Goal: Use online tool/utility: Utilize a website feature to perform a specific function

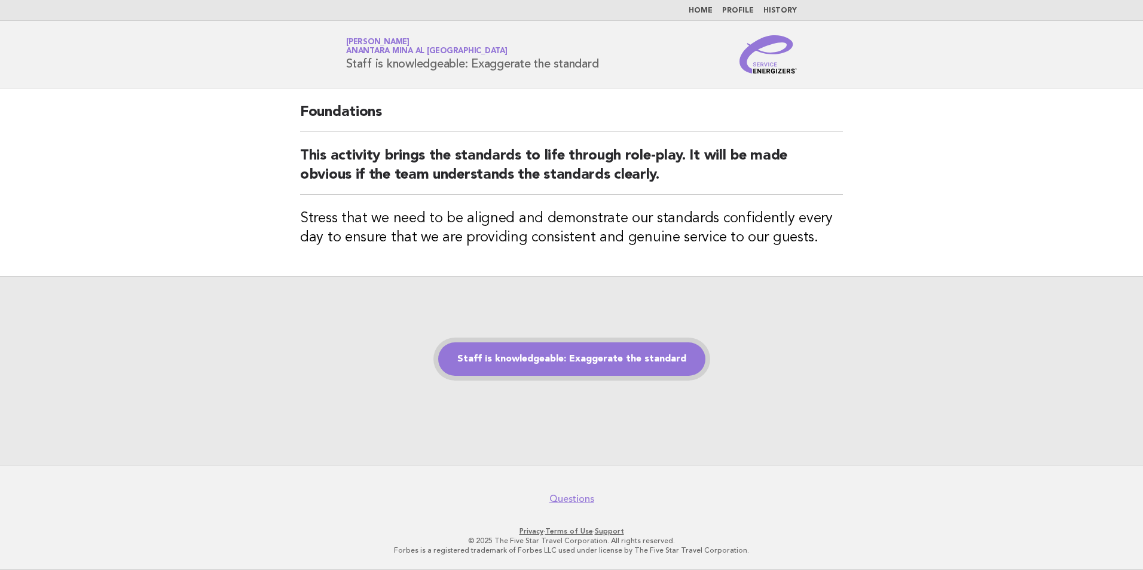
click at [574, 354] on link "Staff is knowledgeable: Exaggerate the standard" at bounding box center [571, 358] width 267 height 33
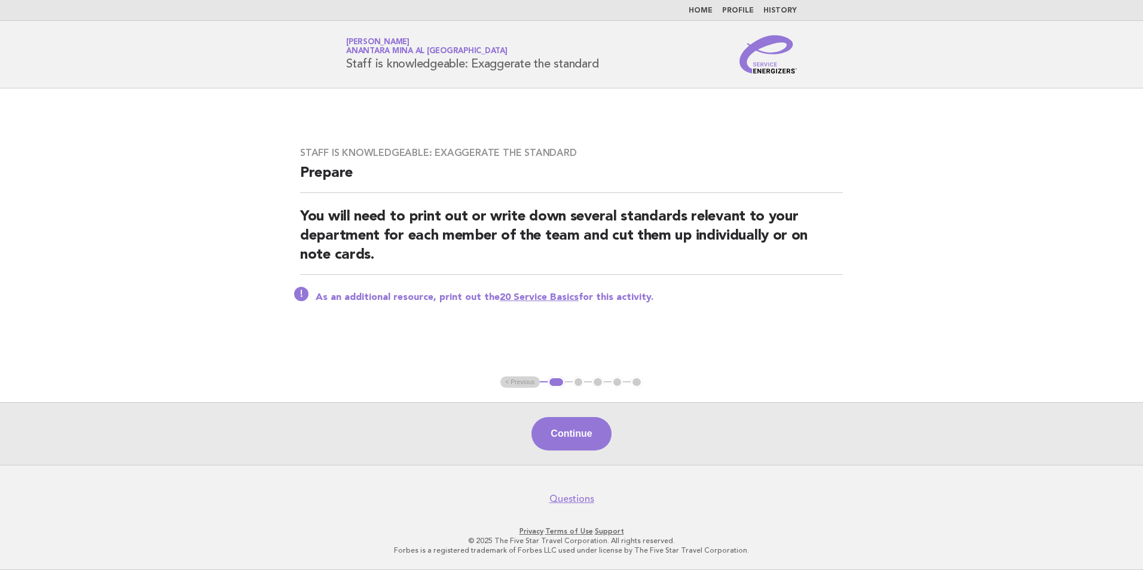
click at [579, 461] on div "Continue" at bounding box center [571, 433] width 1143 height 63
click at [583, 446] on button "Continue" at bounding box center [570, 433] width 79 height 33
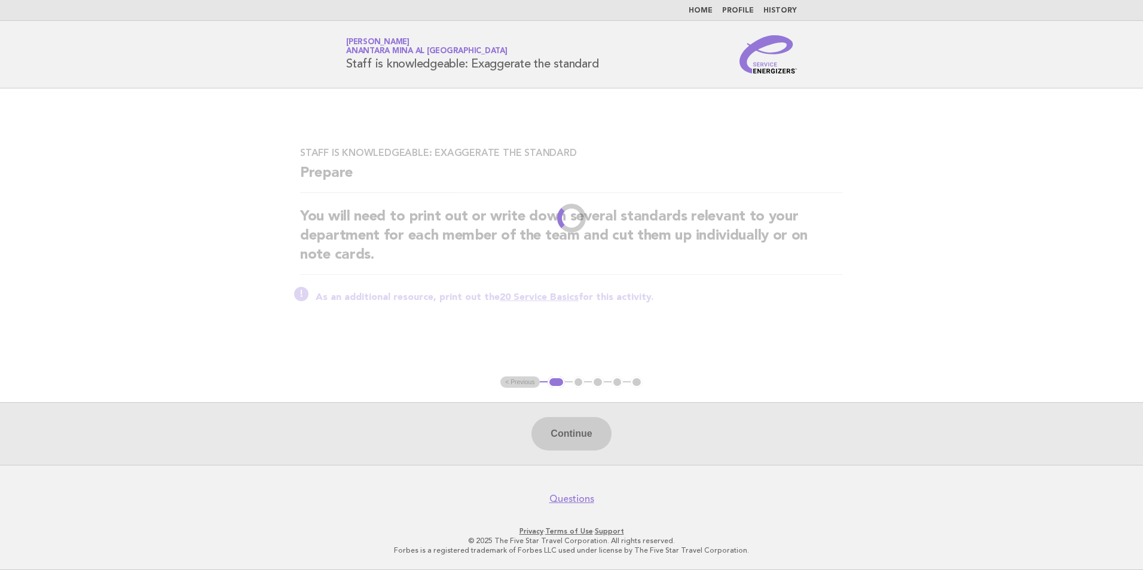
click at [574, 428] on div "Continue" at bounding box center [571, 433] width 1143 height 63
click at [558, 436] on div "Continue" at bounding box center [571, 433] width 1143 height 63
click at [573, 436] on div "Continue" at bounding box center [571, 433] width 1143 height 63
click at [565, 434] on div "Continue" at bounding box center [571, 433] width 1143 height 63
drag, startPoint x: 565, startPoint y: 434, endPoint x: 593, endPoint y: 427, distance: 29.4
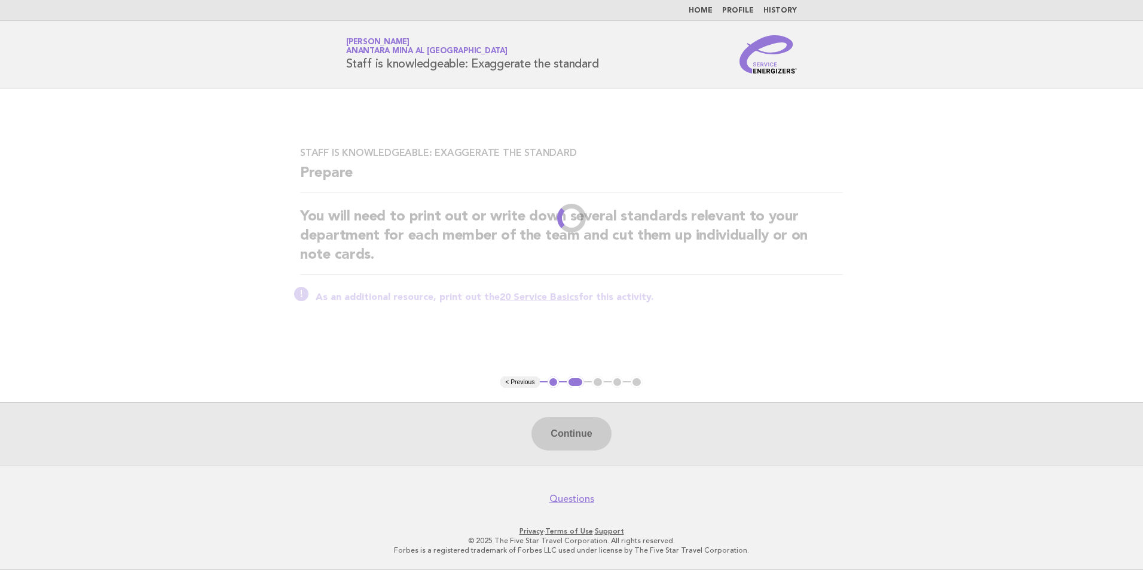
click at [578, 430] on div "Continue" at bounding box center [571, 433] width 1143 height 63
click at [594, 424] on div "Continue" at bounding box center [571, 433] width 1143 height 63
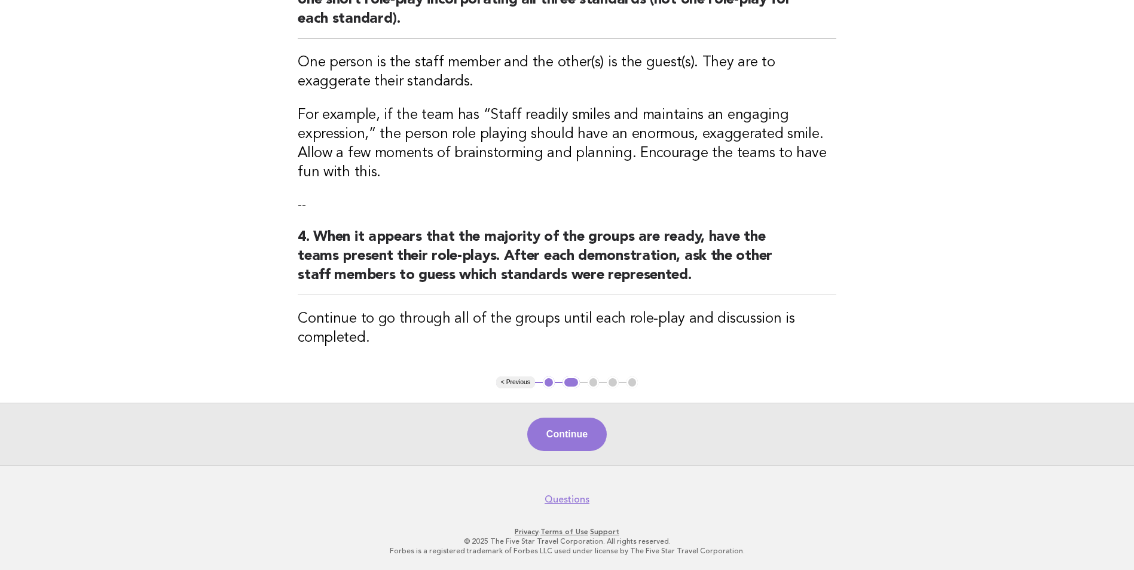
drag, startPoint x: 582, startPoint y: 423, endPoint x: 589, endPoint y: 423, distance: 6.6
click at [585, 423] on button "Continue" at bounding box center [566, 434] width 79 height 33
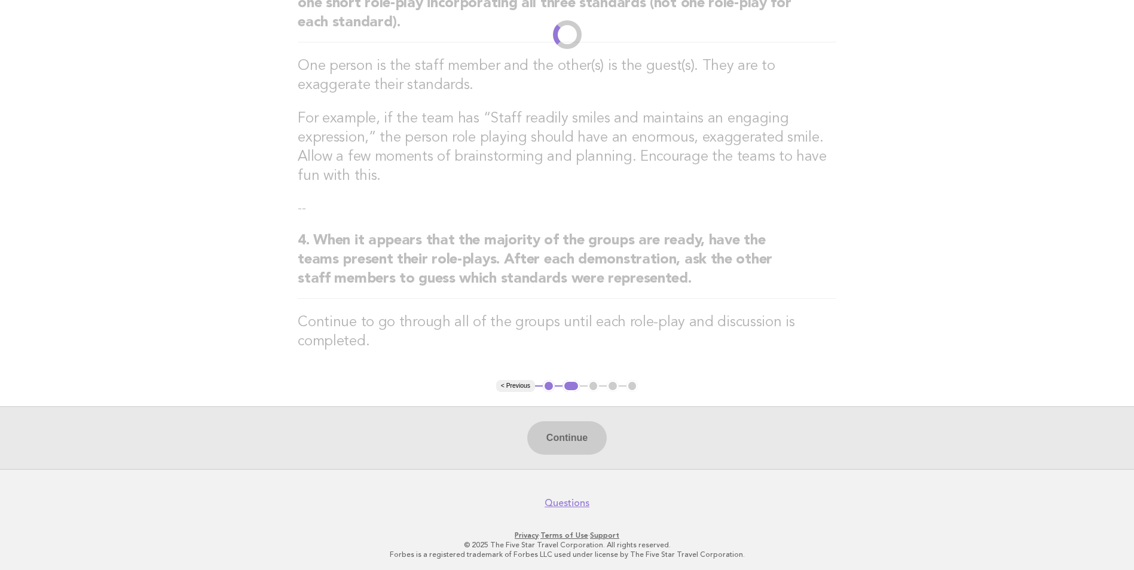
scroll to position [375, 0]
click at [779, 442] on div "Continue" at bounding box center [567, 434] width 1134 height 63
click at [688, 435] on div "Continue" at bounding box center [567, 434] width 1134 height 63
click at [635, 433] on div "Continue" at bounding box center [567, 434] width 1134 height 63
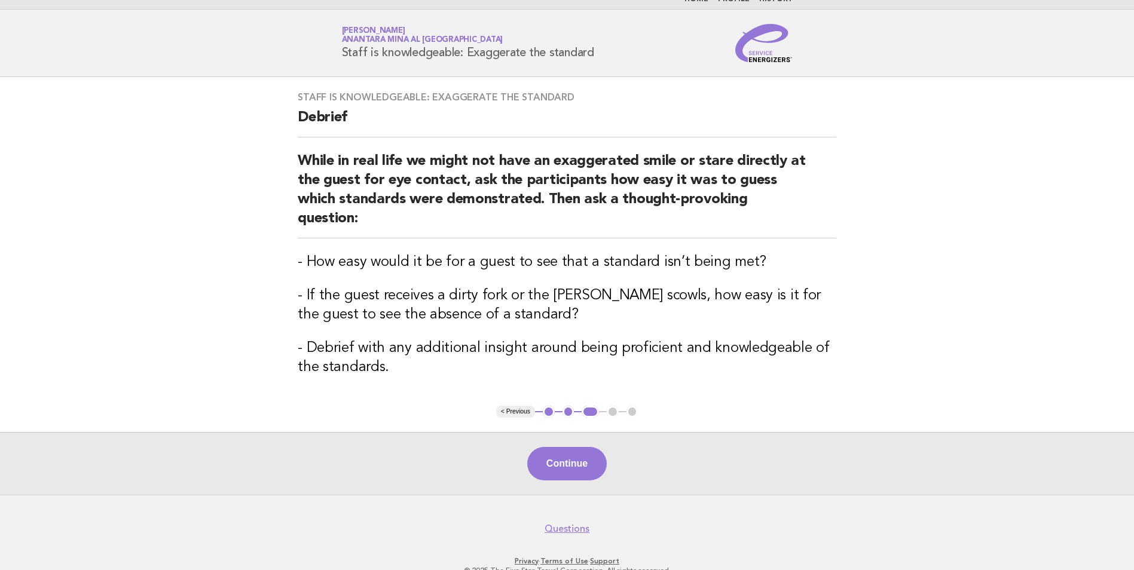
scroll to position [22, 0]
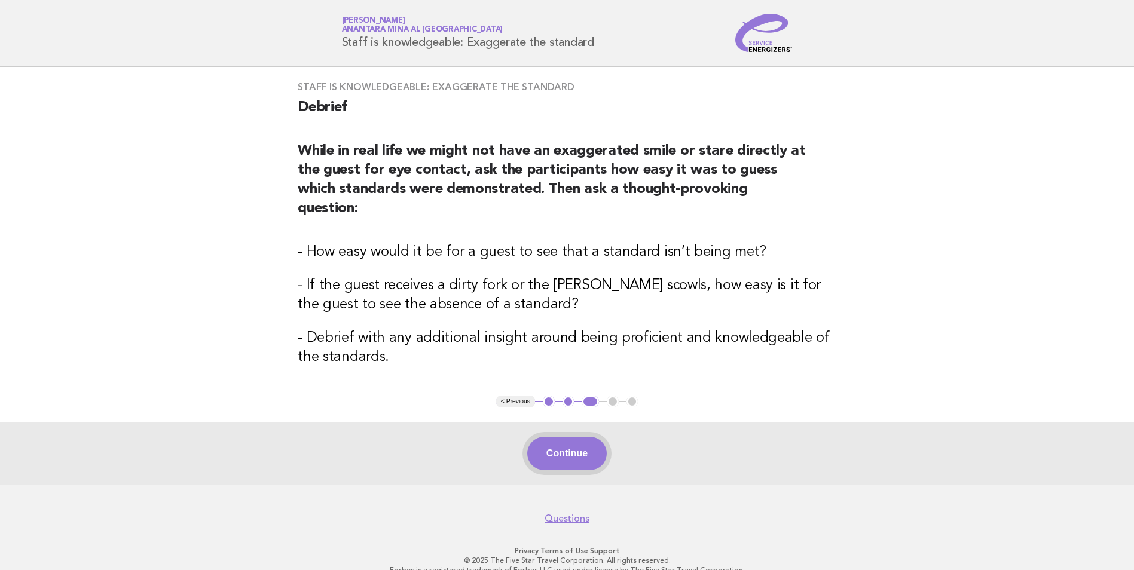
click at [559, 437] on button "Continue" at bounding box center [566, 453] width 79 height 33
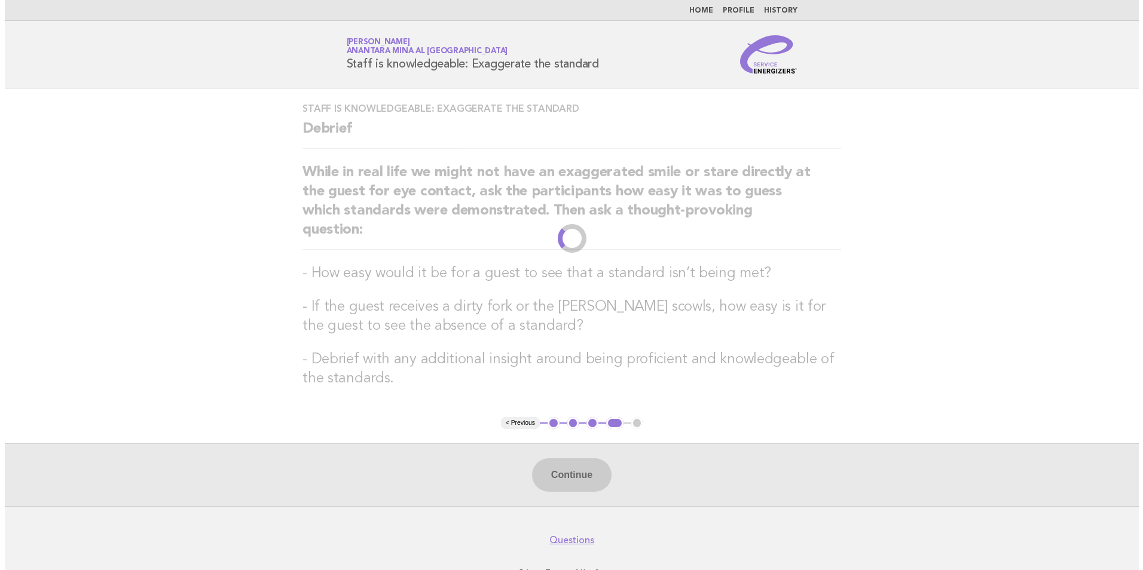
scroll to position [0, 0]
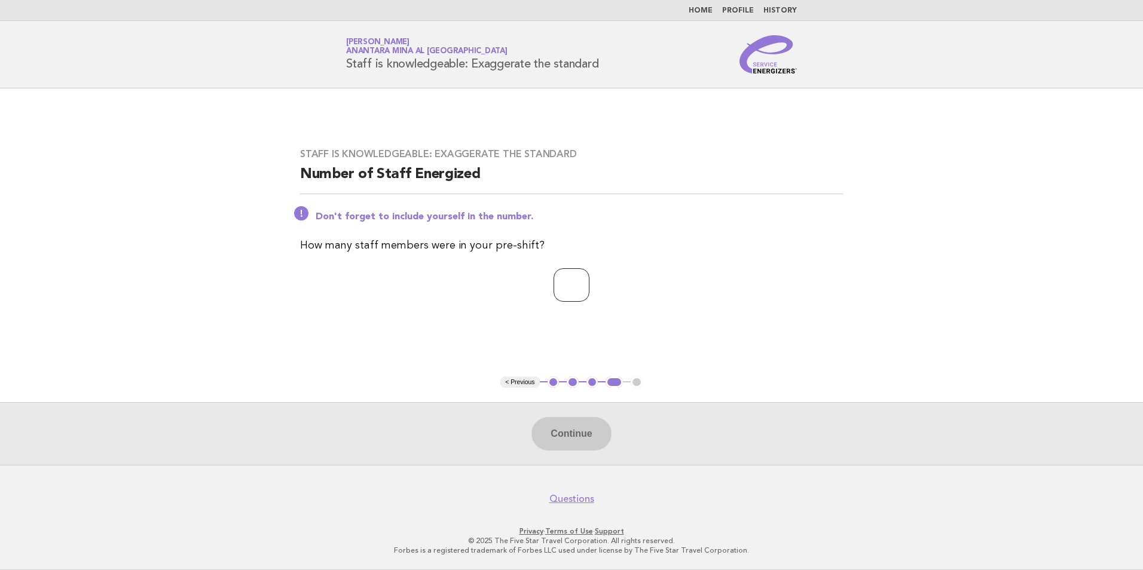
click at [587, 284] on input "number" at bounding box center [571, 284] width 36 height 33
type input "*"
click at [586, 424] on button "Continue" at bounding box center [570, 433] width 79 height 33
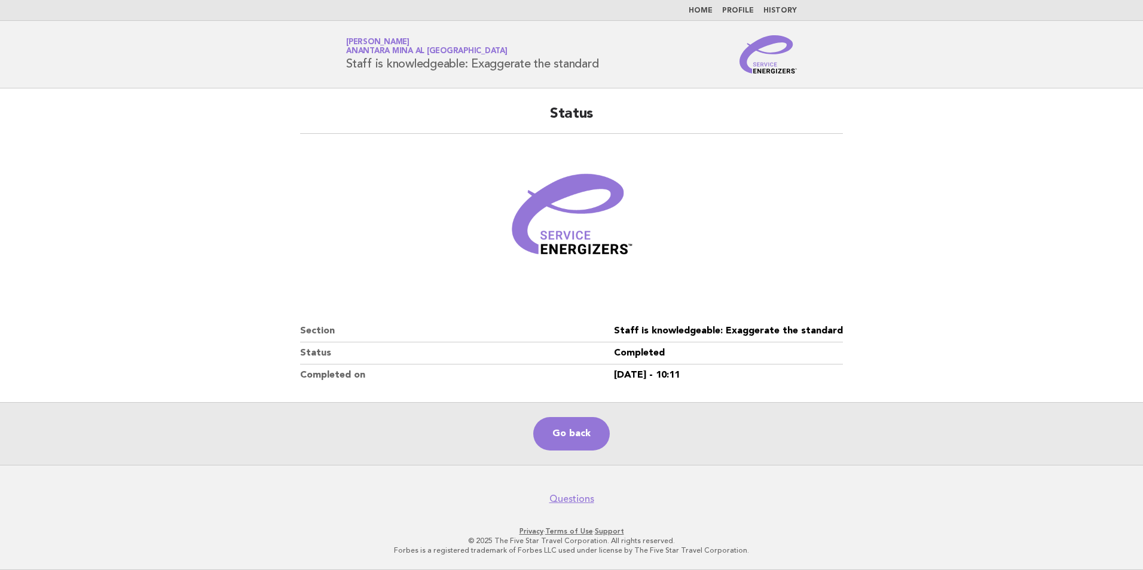
drag, startPoint x: 491, startPoint y: 201, endPoint x: 639, endPoint y: 223, distance: 149.8
click at [639, 223] on figure at bounding box center [571, 219] width 543 height 143
drag, startPoint x: 639, startPoint y: 223, endPoint x: 568, endPoint y: 212, distance: 71.4
click at [568, 212] on img at bounding box center [571, 219] width 143 height 143
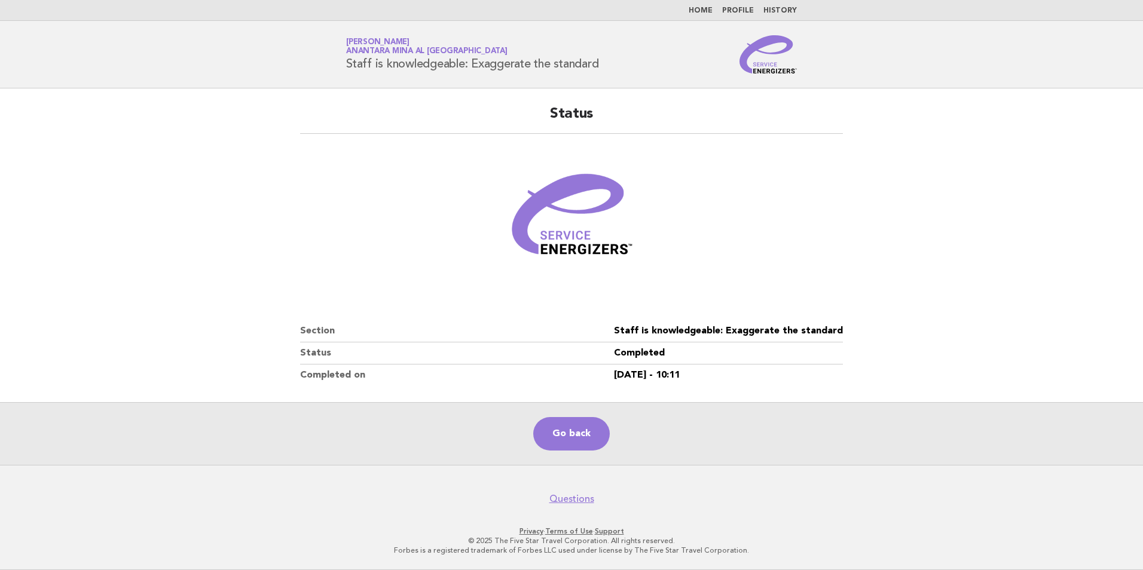
click at [568, 212] on img at bounding box center [571, 219] width 143 height 143
drag, startPoint x: 767, startPoint y: 433, endPoint x: 749, endPoint y: 419, distance: 22.5
click at [748, 421] on div "Go back" at bounding box center [571, 433] width 1143 height 63
